Goal: Navigation & Orientation: Find specific page/section

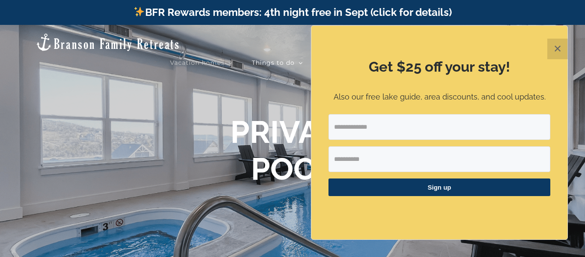
scroll to position [3, 0]
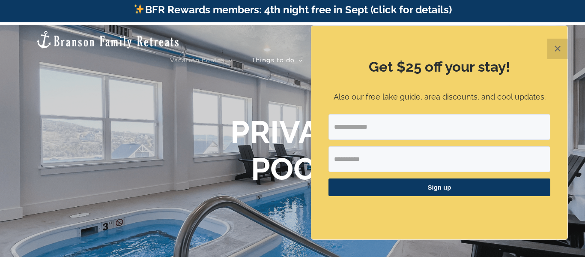
click at [561, 54] on button "✕" at bounding box center [557, 49] width 21 height 21
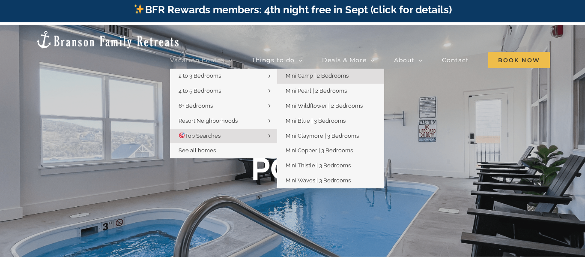
click at [319, 69] on link "Mini Camp | 2 Bedrooms" at bounding box center [330, 76] width 107 height 15
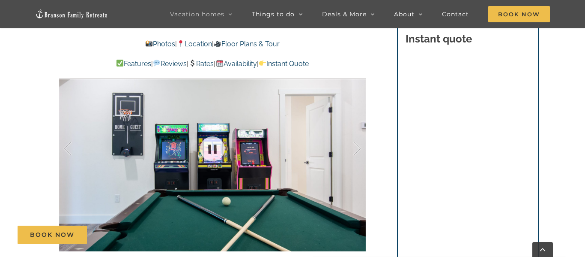
scroll to position [606, 0]
click at [358, 148] on div at bounding box center [348, 148] width 27 height 53
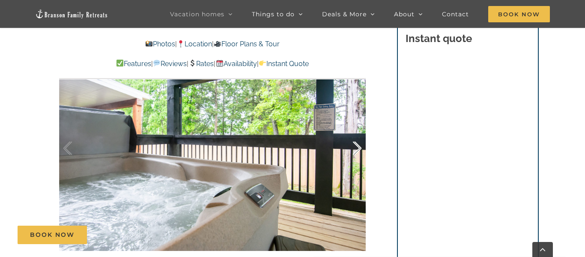
click at [358, 148] on div at bounding box center [348, 148] width 27 height 53
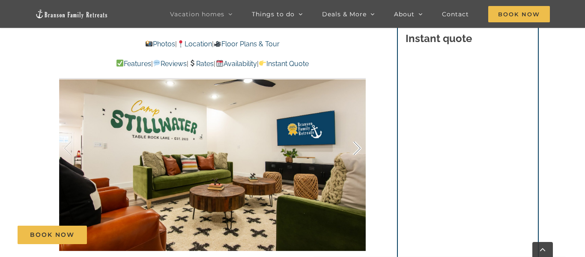
click at [358, 148] on div at bounding box center [348, 148] width 27 height 53
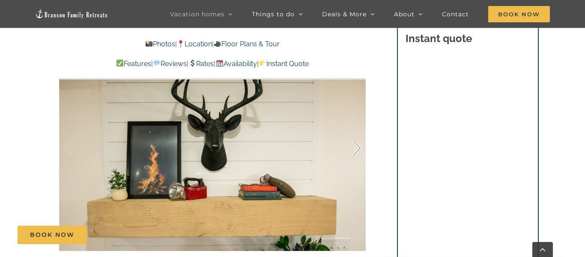
click at [358, 148] on div at bounding box center [348, 148] width 27 height 53
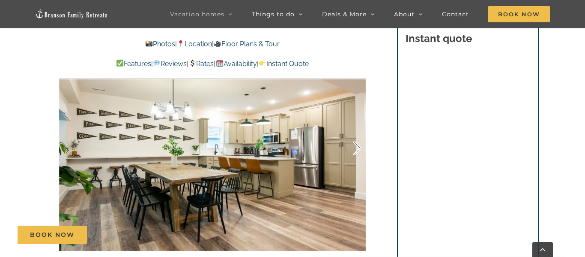
click at [358, 148] on div at bounding box center [348, 148] width 27 height 53
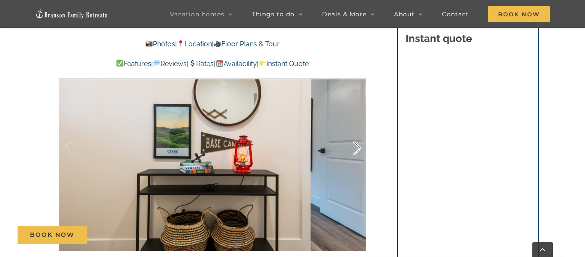
click at [358, 148] on div at bounding box center [348, 148] width 27 height 53
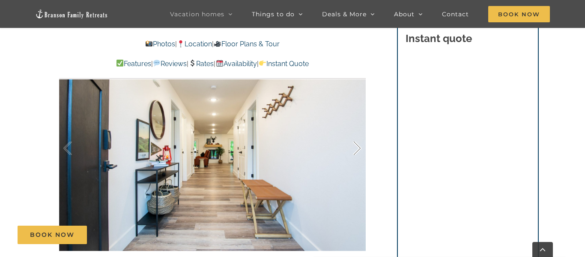
click at [358, 148] on div at bounding box center [348, 148] width 27 height 53
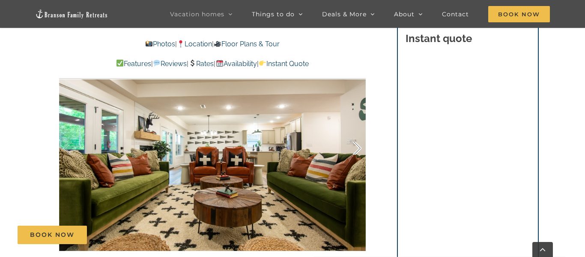
click at [358, 148] on div at bounding box center [348, 148] width 27 height 53
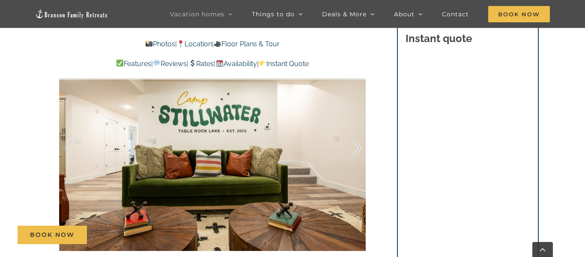
click at [358, 148] on div at bounding box center [348, 148] width 27 height 53
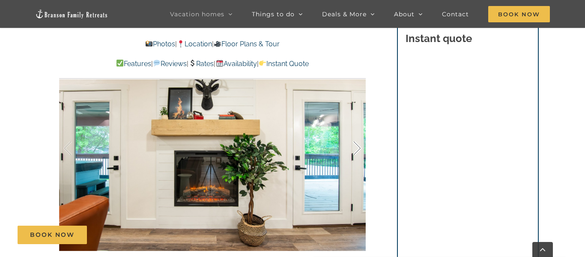
click at [358, 148] on div at bounding box center [348, 148] width 27 height 53
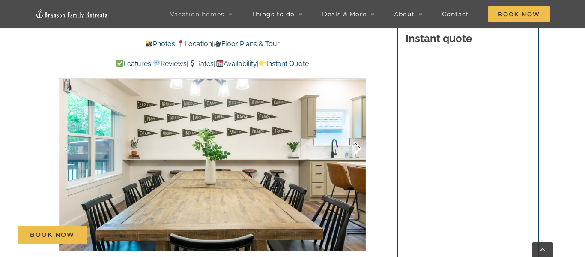
click at [358, 148] on div at bounding box center [348, 148] width 27 height 53
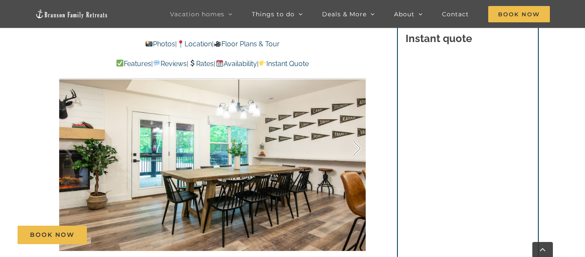
click at [358, 148] on div at bounding box center [348, 148] width 27 height 53
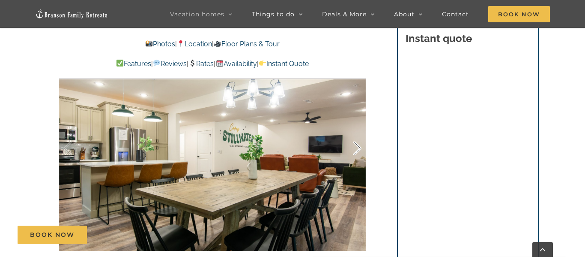
click at [358, 148] on div at bounding box center [348, 148] width 27 height 53
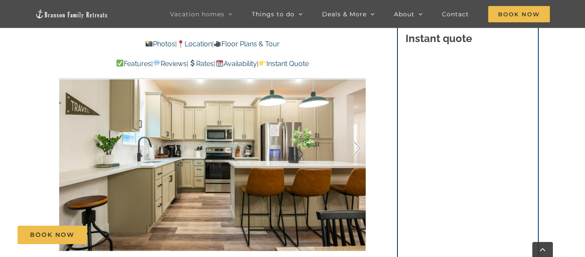
click at [358, 148] on div at bounding box center [348, 148] width 27 height 53
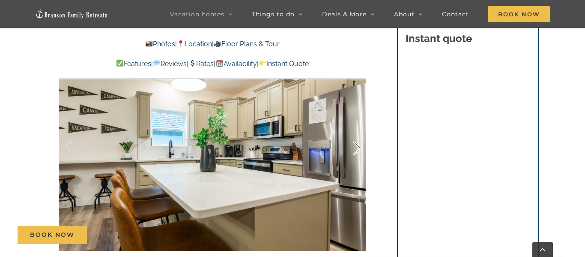
click at [358, 148] on div at bounding box center [348, 148] width 27 height 53
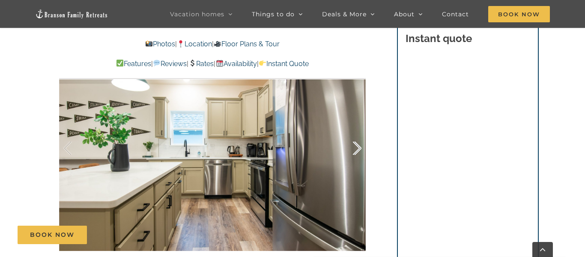
click at [358, 148] on div at bounding box center [348, 148] width 27 height 53
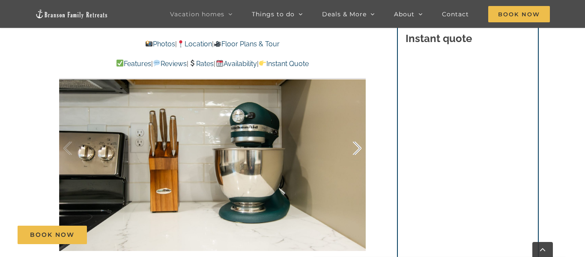
click at [358, 148] on div at bounding box center [348, 148] width 27 height 53
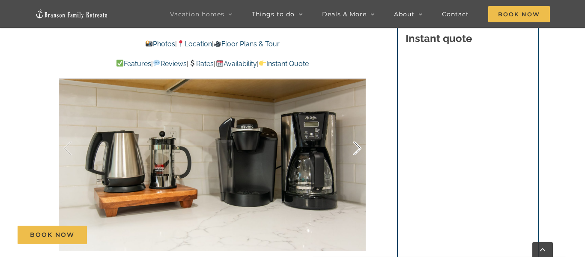
click at [358, 148] on div at bounding box center [348, 148] width 27 height 53
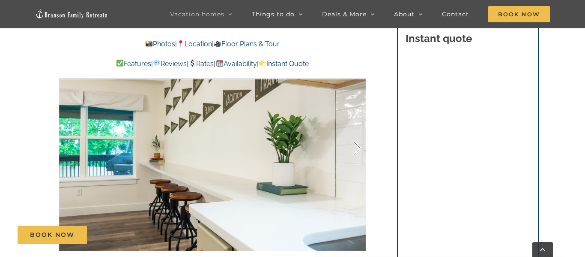
click at [358, 148] on div at bounding box center [348, 148] width 27 height 53
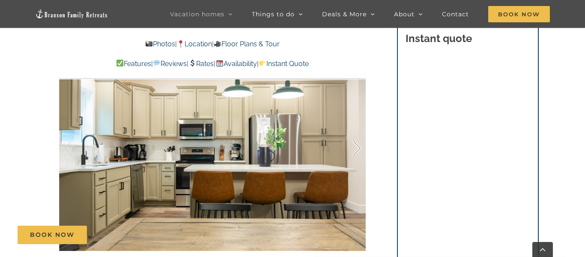
click at [358, 148] on div at bounding box center [348, 148] width 27 height 53
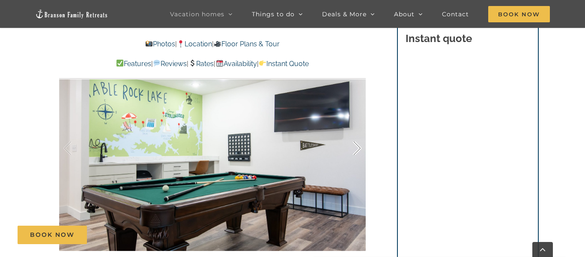
click at [358, 148] on div at bounding box center [348, 148] width 27 height 53
